Goal: Check status: Check status

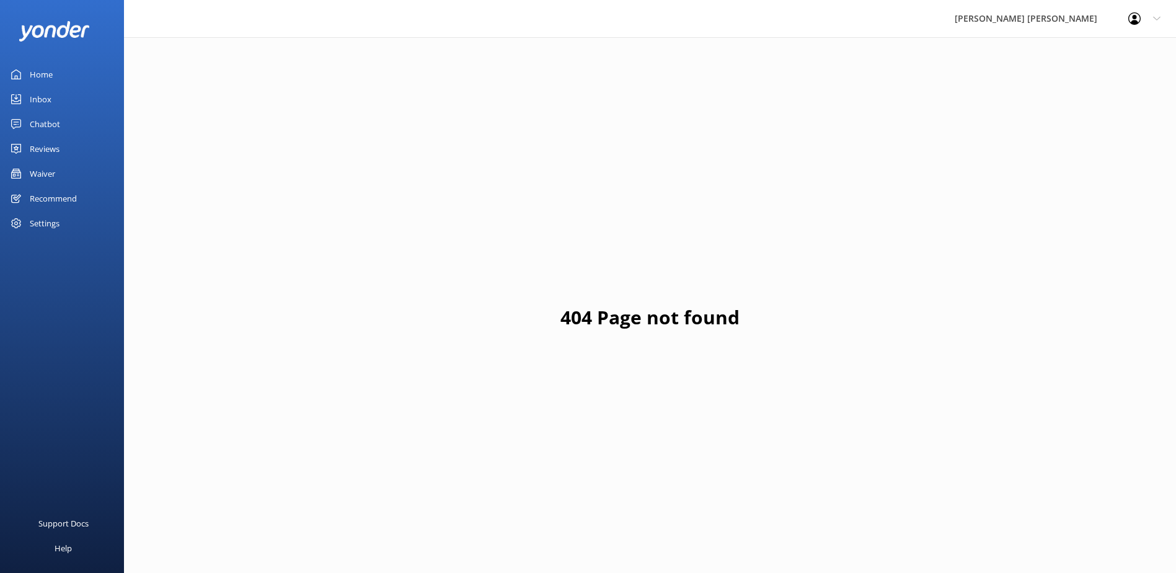
click at [43, 175] on div "Waiver" at bounding box center [42, 173] width 25 height 25
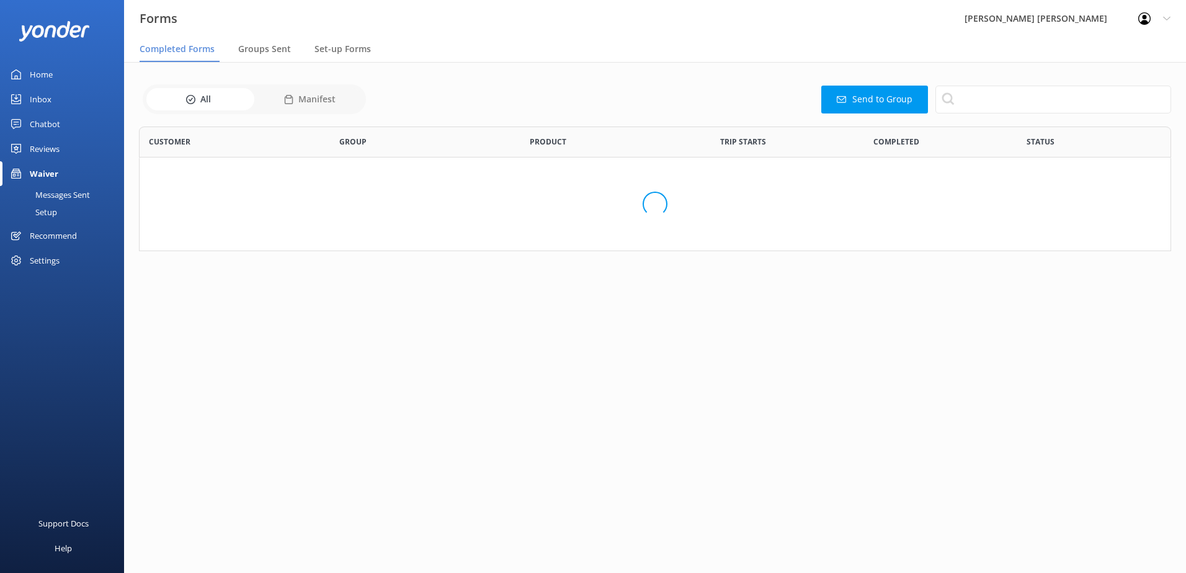
scroll to position [332, 1023]
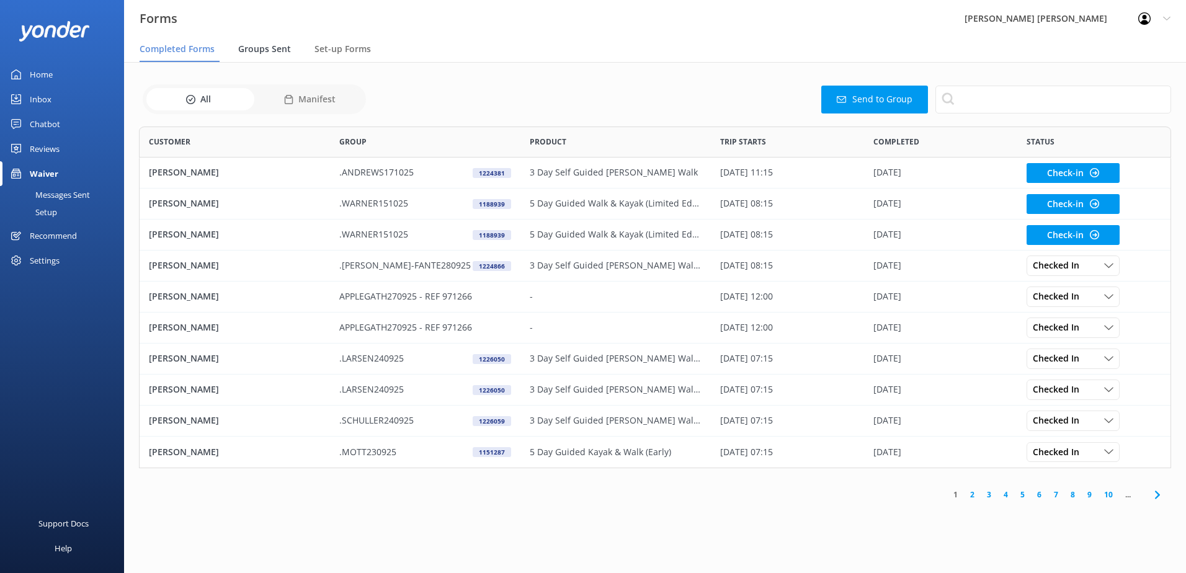
click at [251, 51] on span "Groups Sent" at bounding box center [264, 49] width 53 height 12
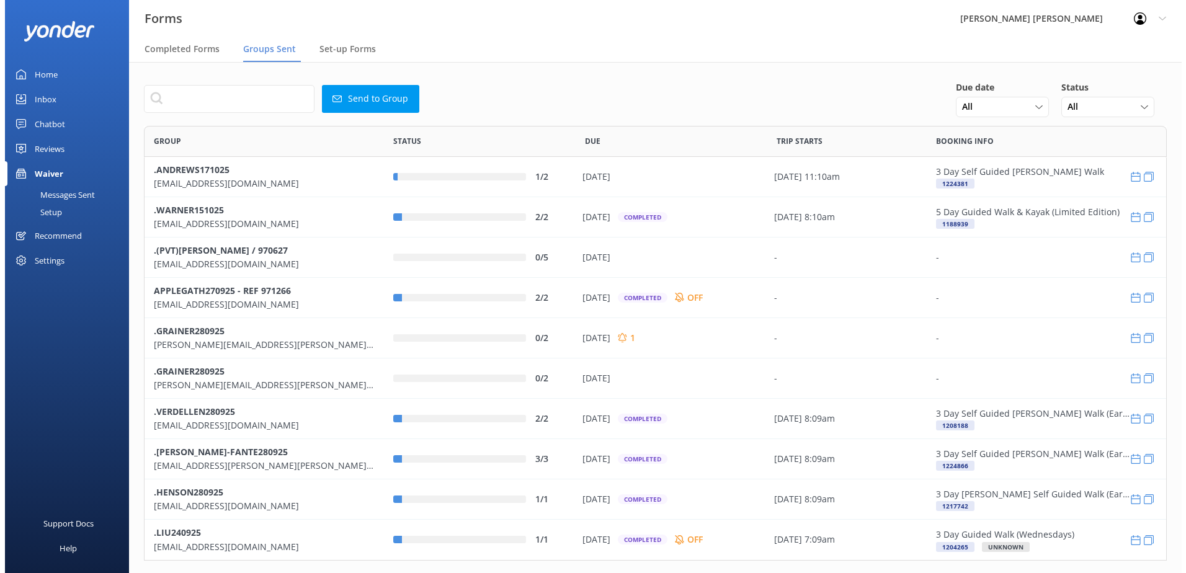
scroll to position [425, 1013]
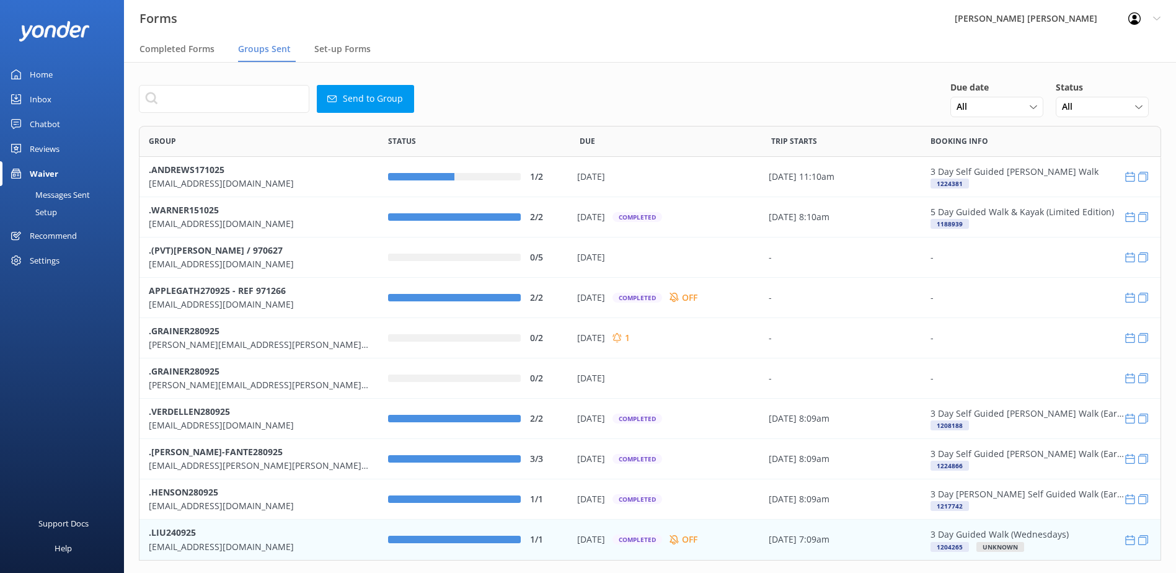
click at [171, 540] on p "[EMAIL_ADDRESS][DOMAIN_NAME]" at bounding box center [259, 547] width 221 height 14
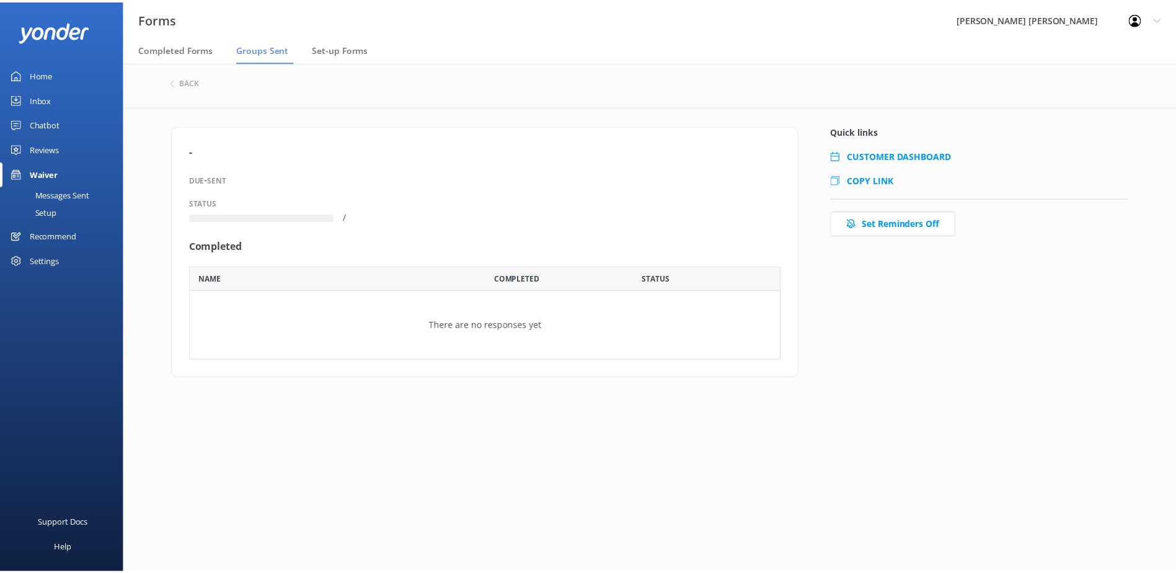
scroll to position [41, 587]
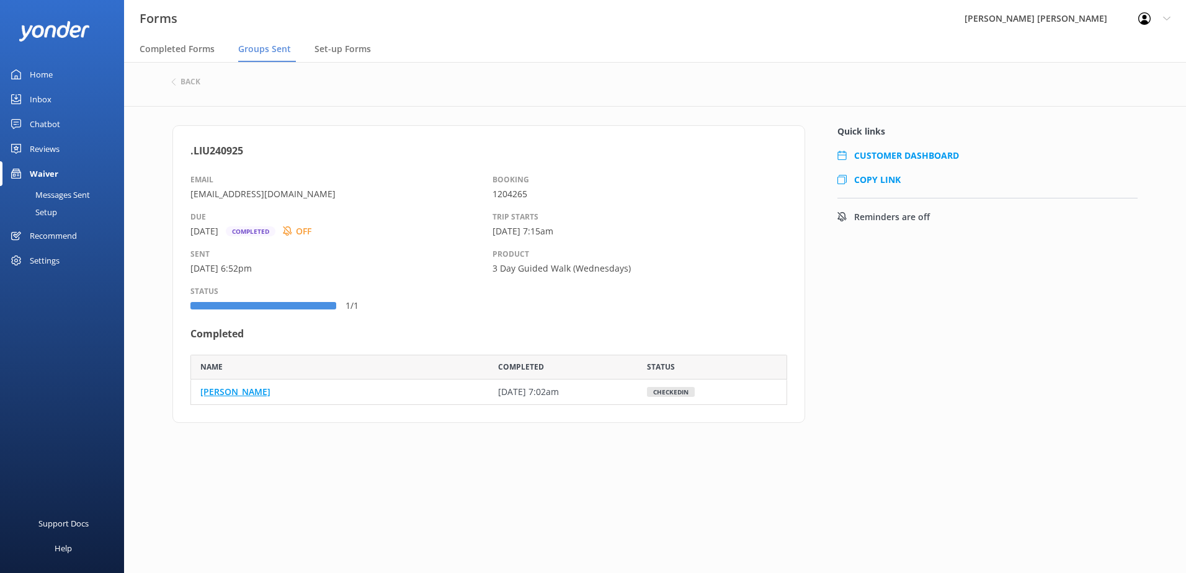
click at [203, 391] on link "[PERSON_NAME]" at bounding box center [235, 392] width 70 height 14
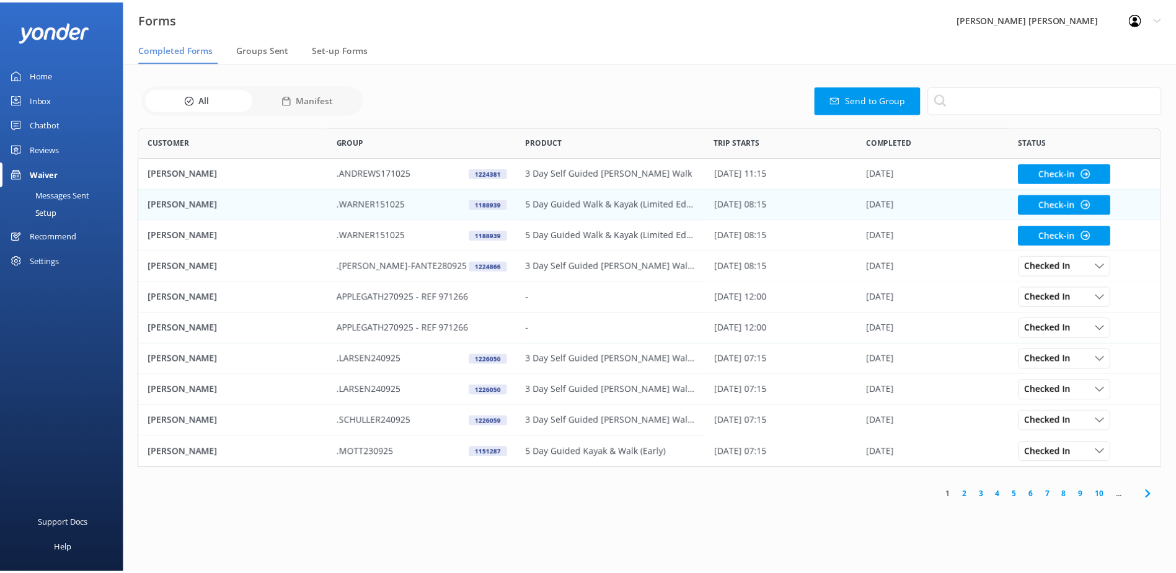
scroll to position [332, 1023]
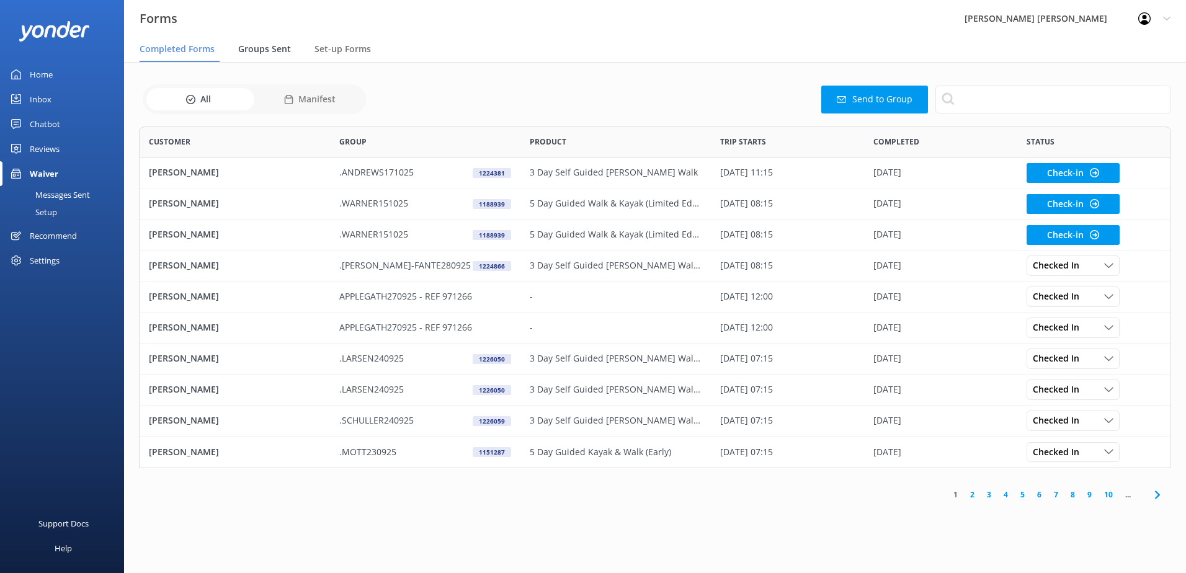
click at [252, 48] on span "Groups Sent" at bounding box center [264, 49] width 53 height 12
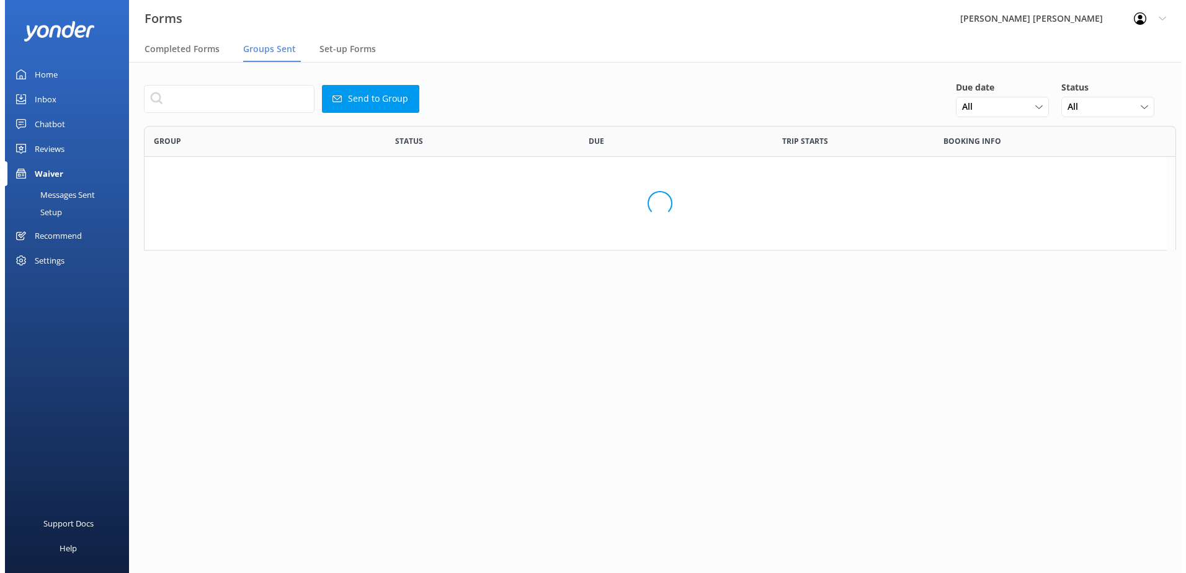
scroll to position [425, 1013]
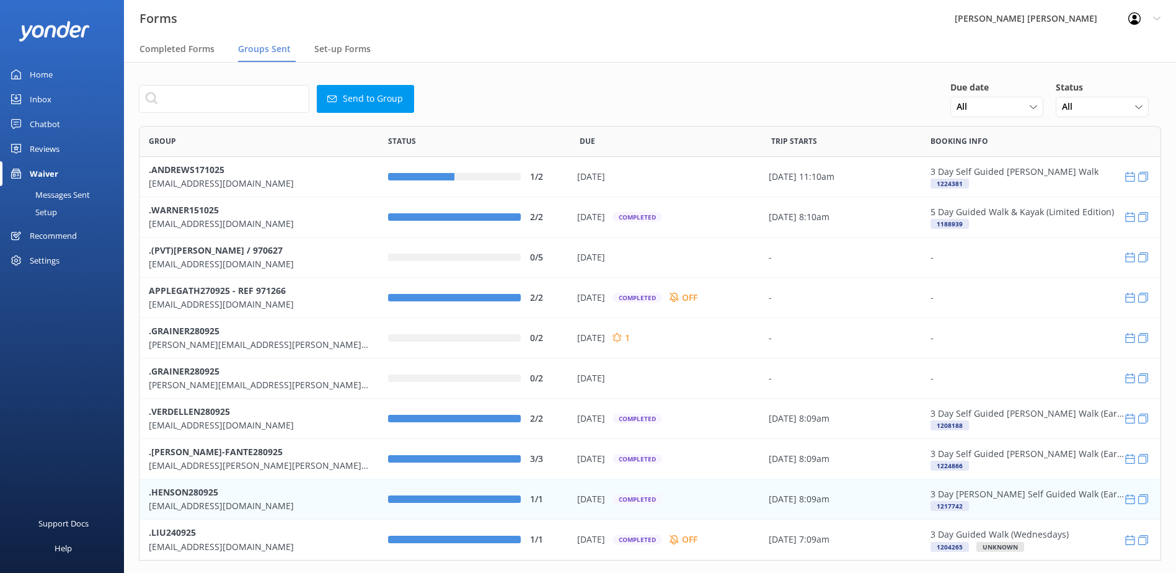
click at [174, 499] on p ".HENSON280925" at bounding box center [259, 492] width 221 height 14
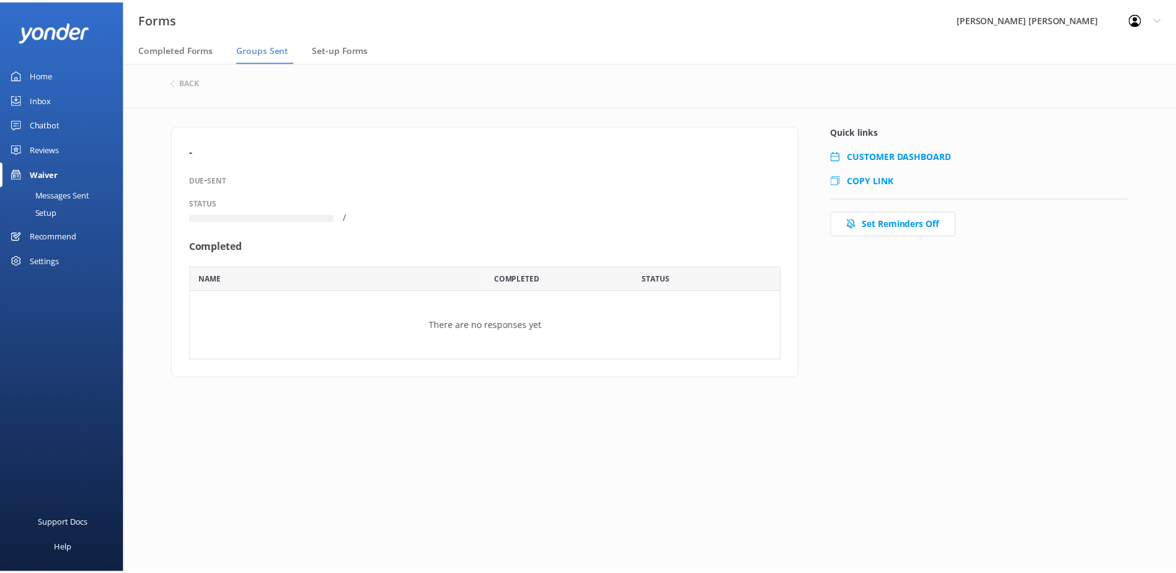
scroll to position [41, 587]
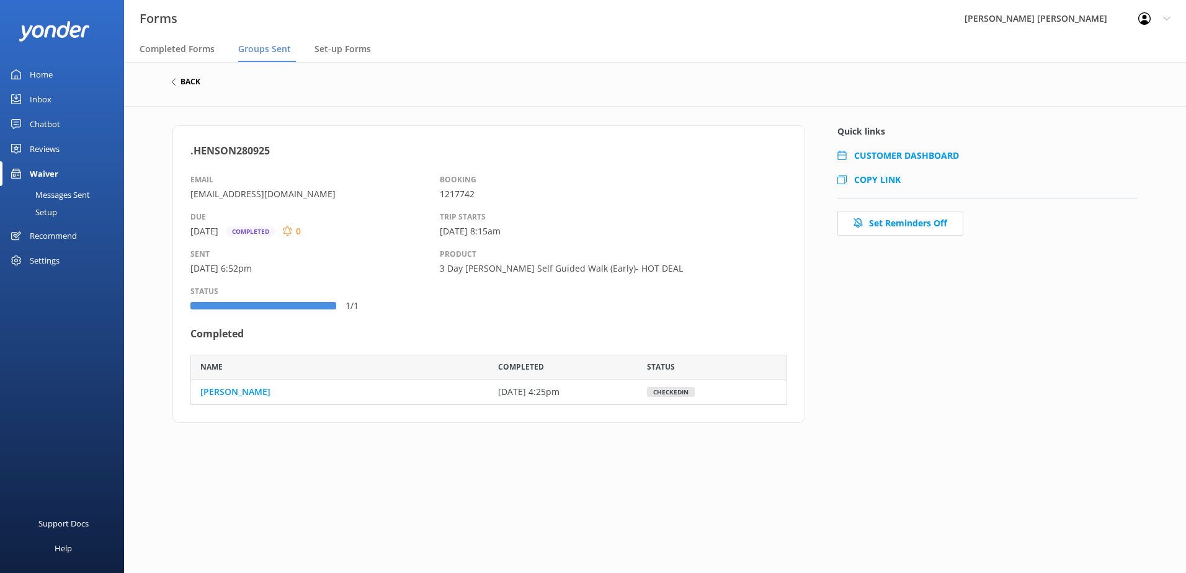
click at [190, 81] on h6 "back" at bounding box center [190, 81] width 20 height 7
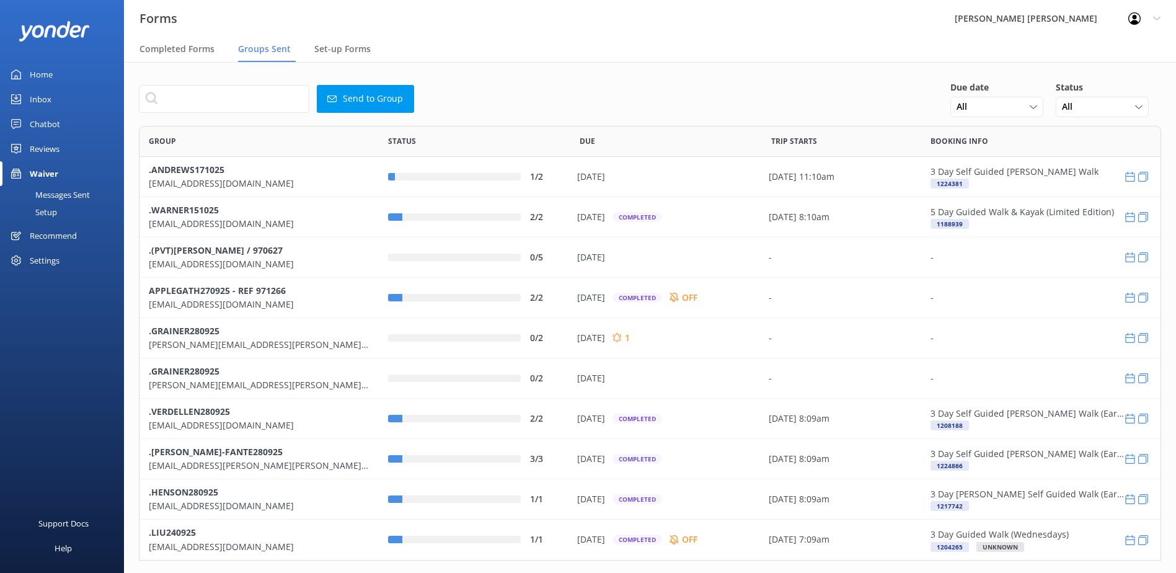
scroll to position [425, 1013]
